Goal: Task Accomplishment & Management: Use online tool/utility

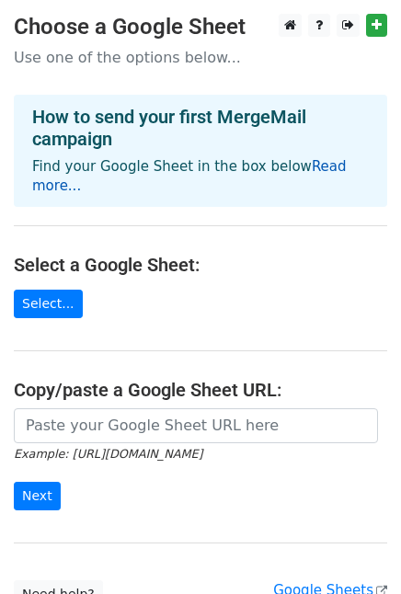
click at [309, 168] on link "Read more..." at bounding box center [189, 176] width 314 height 36
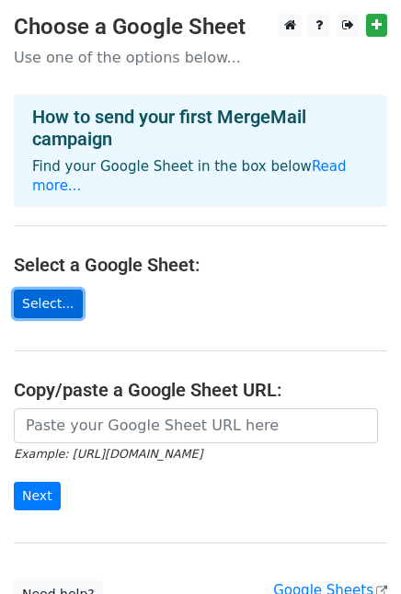
click at [48, 290] on link "Select..." at bounding box center [48, 304] width 69 height 29
click at [51, 290] on link "Select..." at bounding box center [48, 304] width 69 height 29
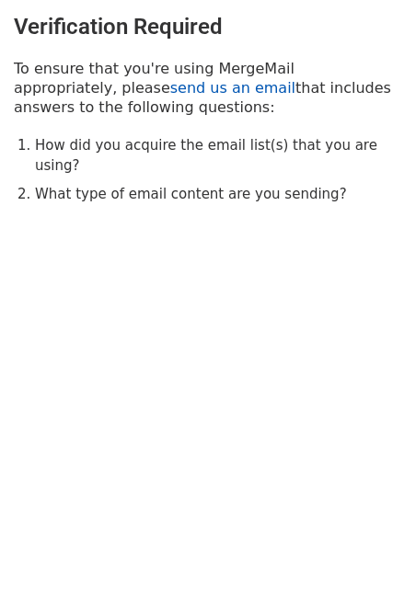
click at [170, 91] on link "send us an email" at bounding box center [232, 87] width 125 height 17
click at [170, 84] on link "send us an email" at bounding box center [232, 87] width 125 height 17
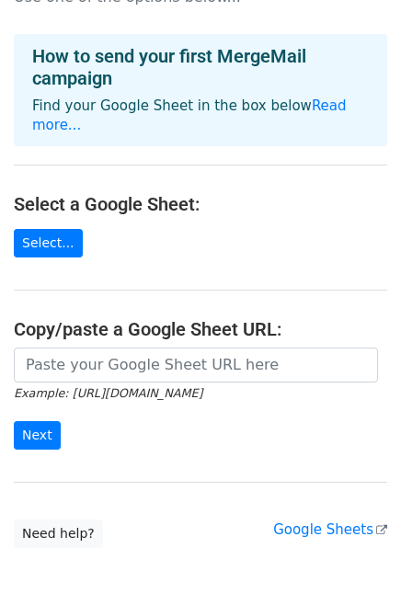
scroll to position [92, 0]
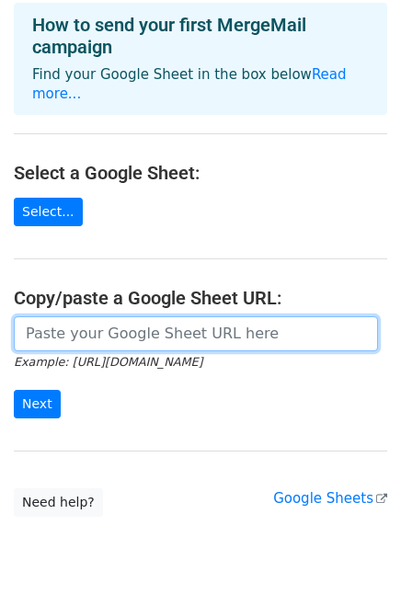
click at [165, 316] on input "url" at bounding box center [196, 333] width 364 height 35
paste input "[URL][DOMAIN_NAME]"
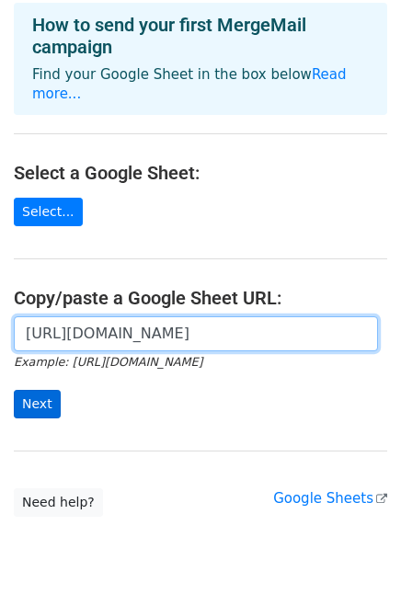
type input "[URL][DOMAIN_NAME]"
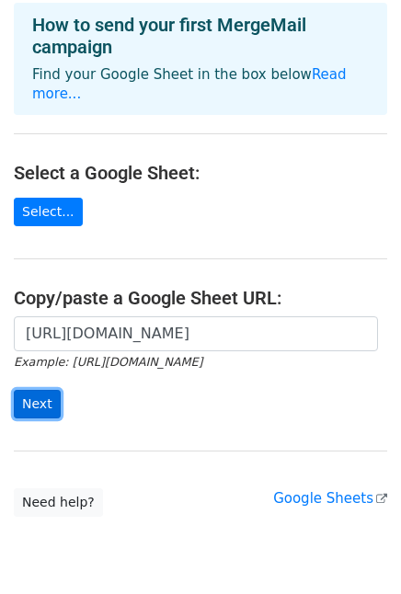
scroll to position [0, 0]
click at [35, 390] on input "Next" at bounding box center [37, 404] width 47 height 29
